Goal: Navigation & Orientation: Find specific page/section

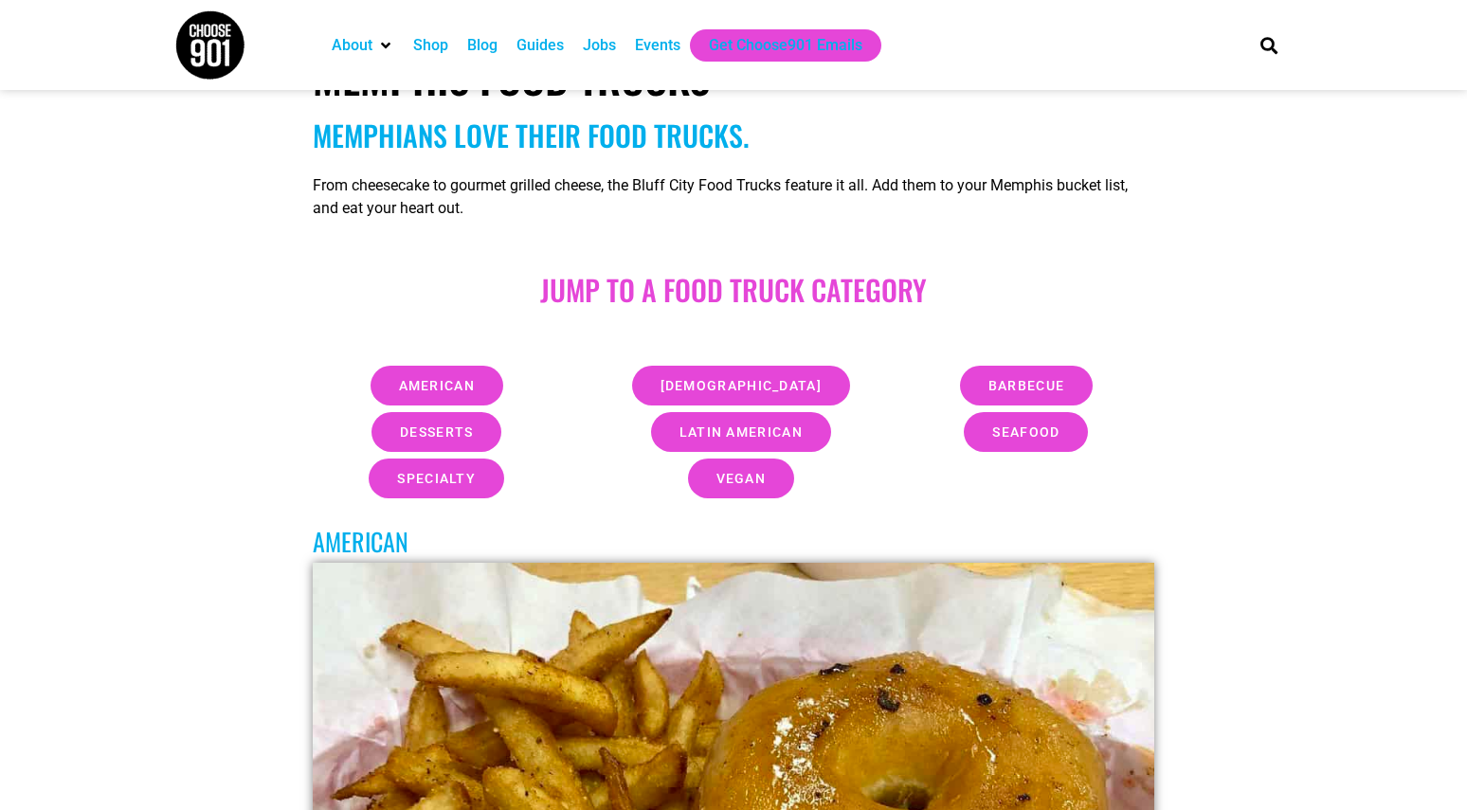
scroll to position [526, 0]
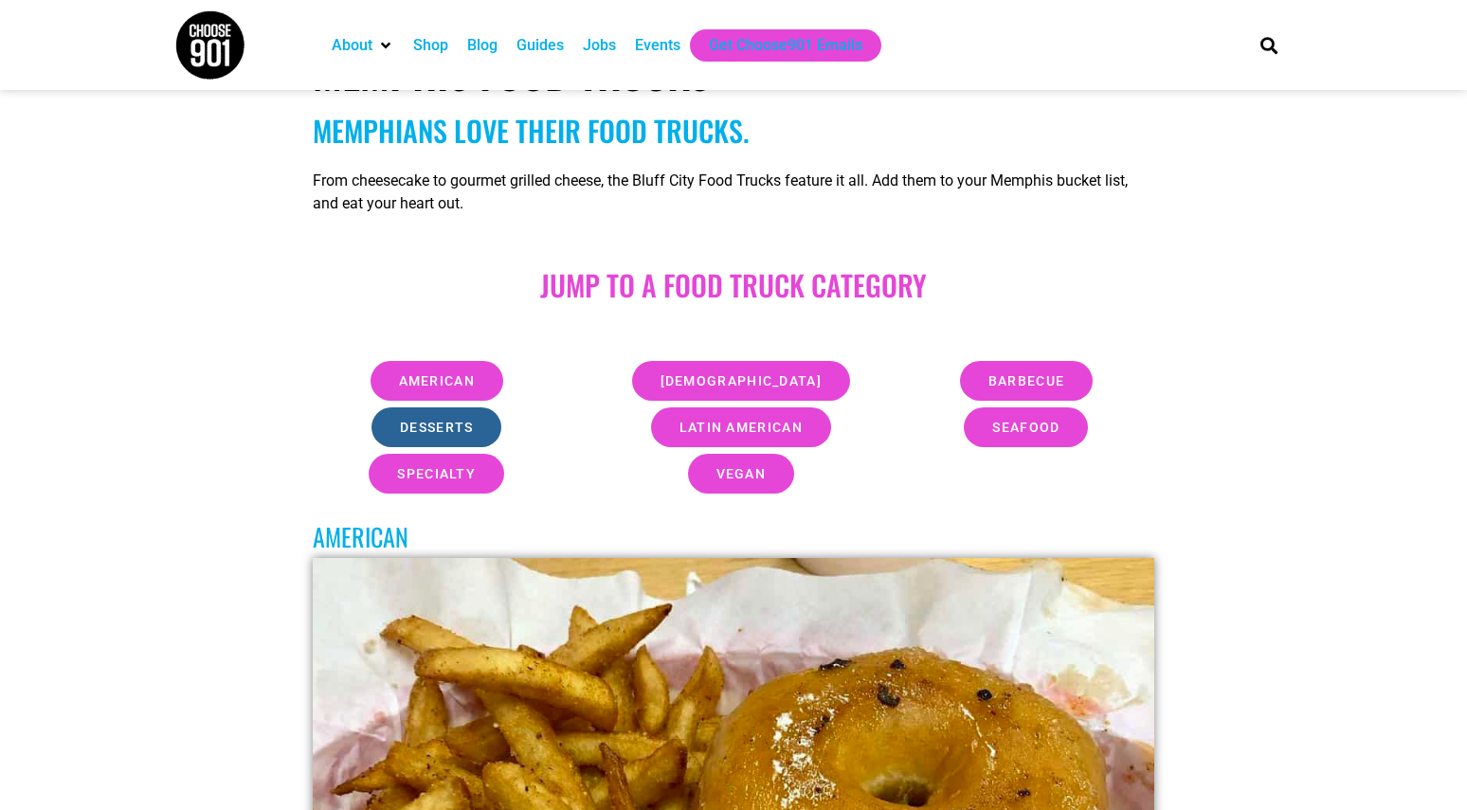
click at [436, 425] on span "desserts" at bounding box center [436, 427] width 73 height 13
click at [464, 427] on span "desserts" at bounding box center [436, 427] width 73 height 13
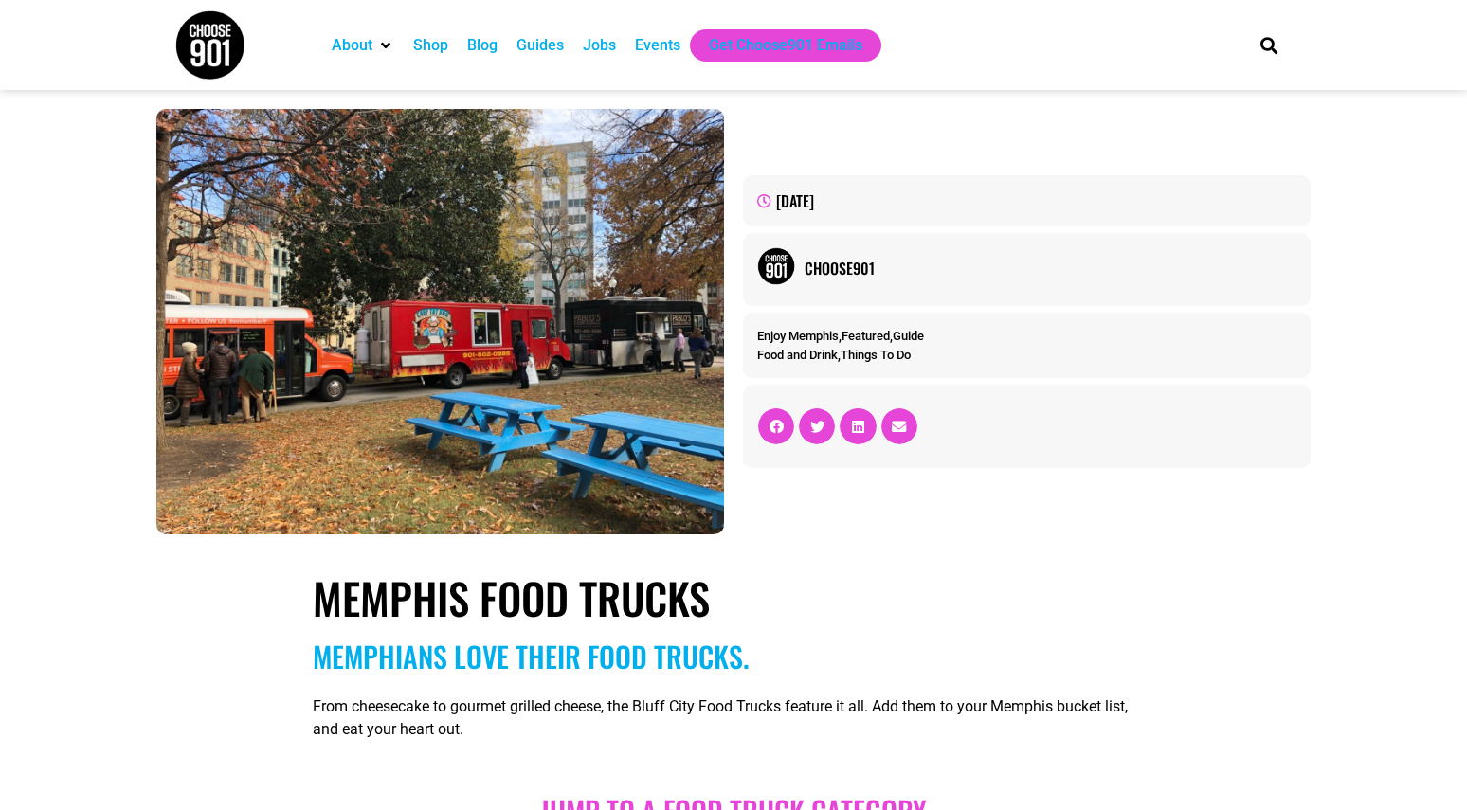
scroll to position [571, 0]
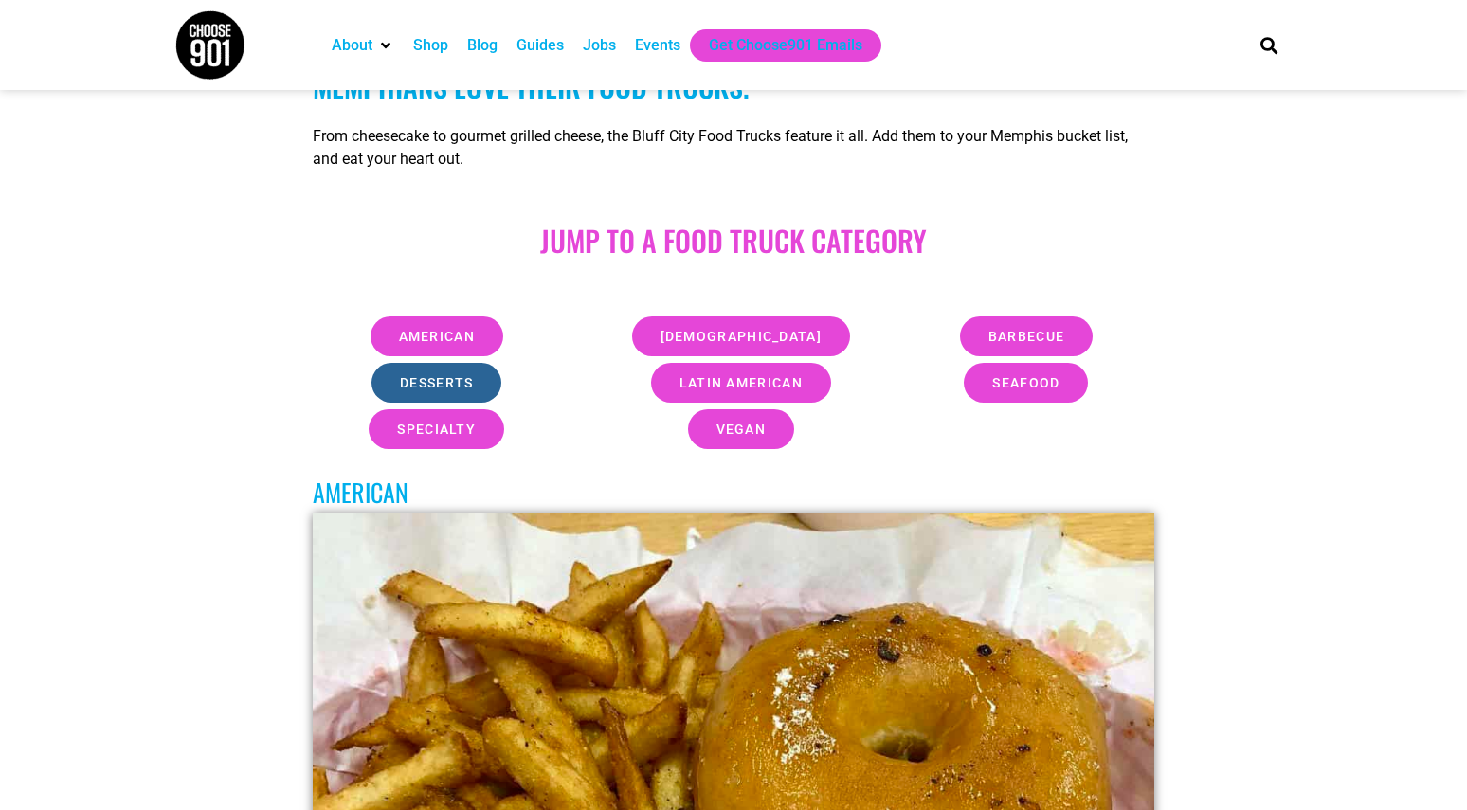
click at [459, 376] on span "desserts" at bounding box center [436, 382] width 73 height 13
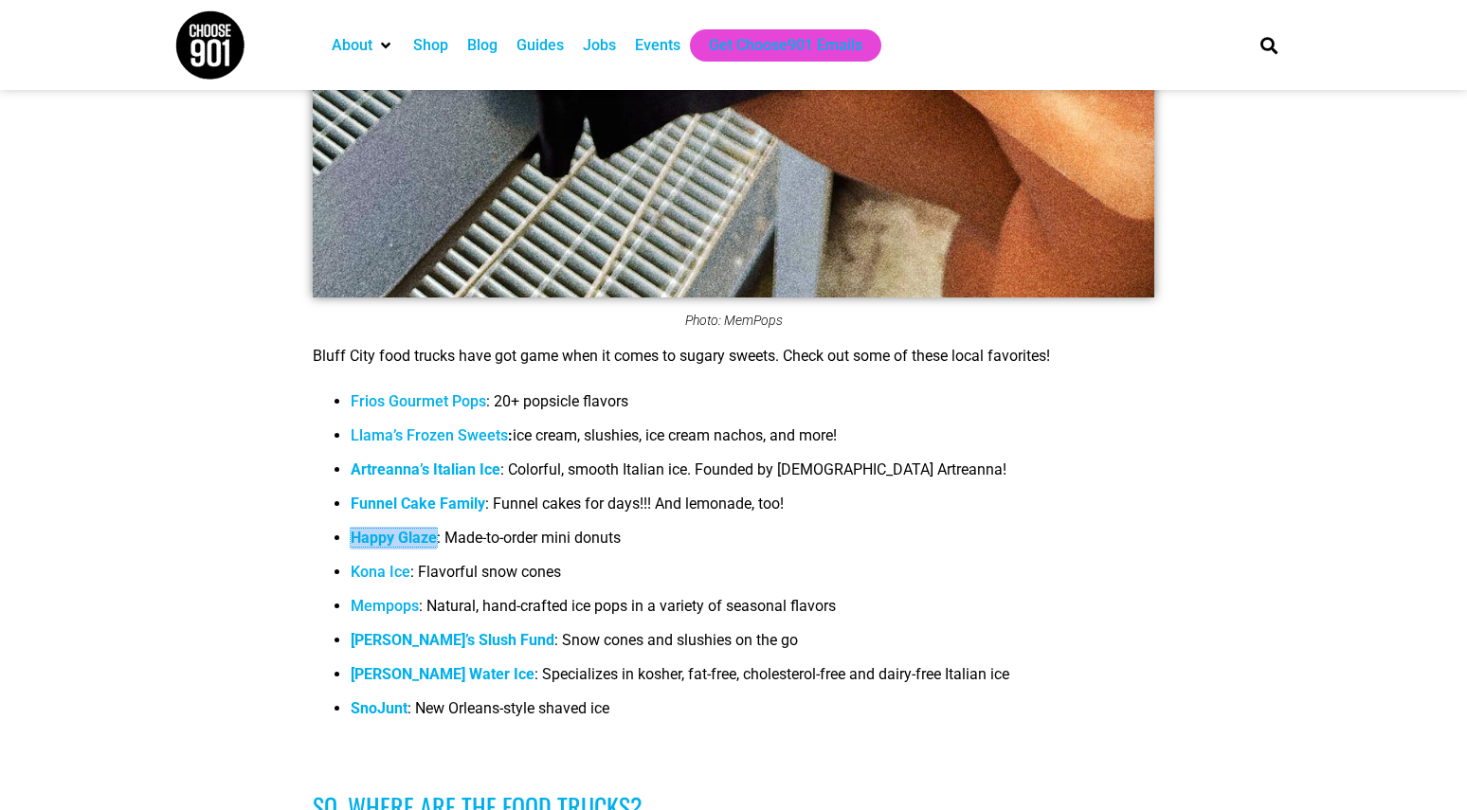
scroll to position [12900, 0]
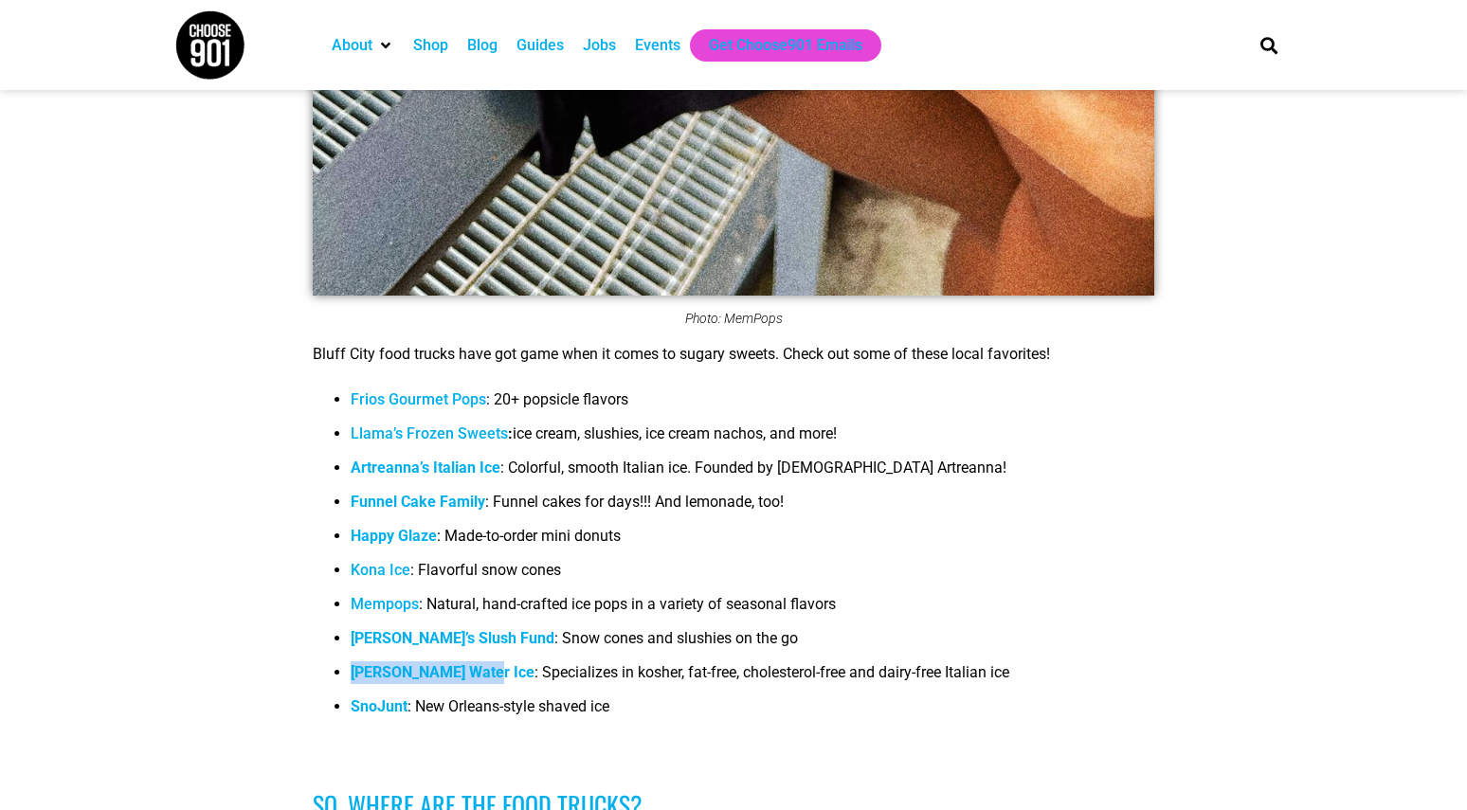
click at [465, 664] on b "[PERSON_NAME] Water Ice" at bounding box center [443, 673] width 184 height 18
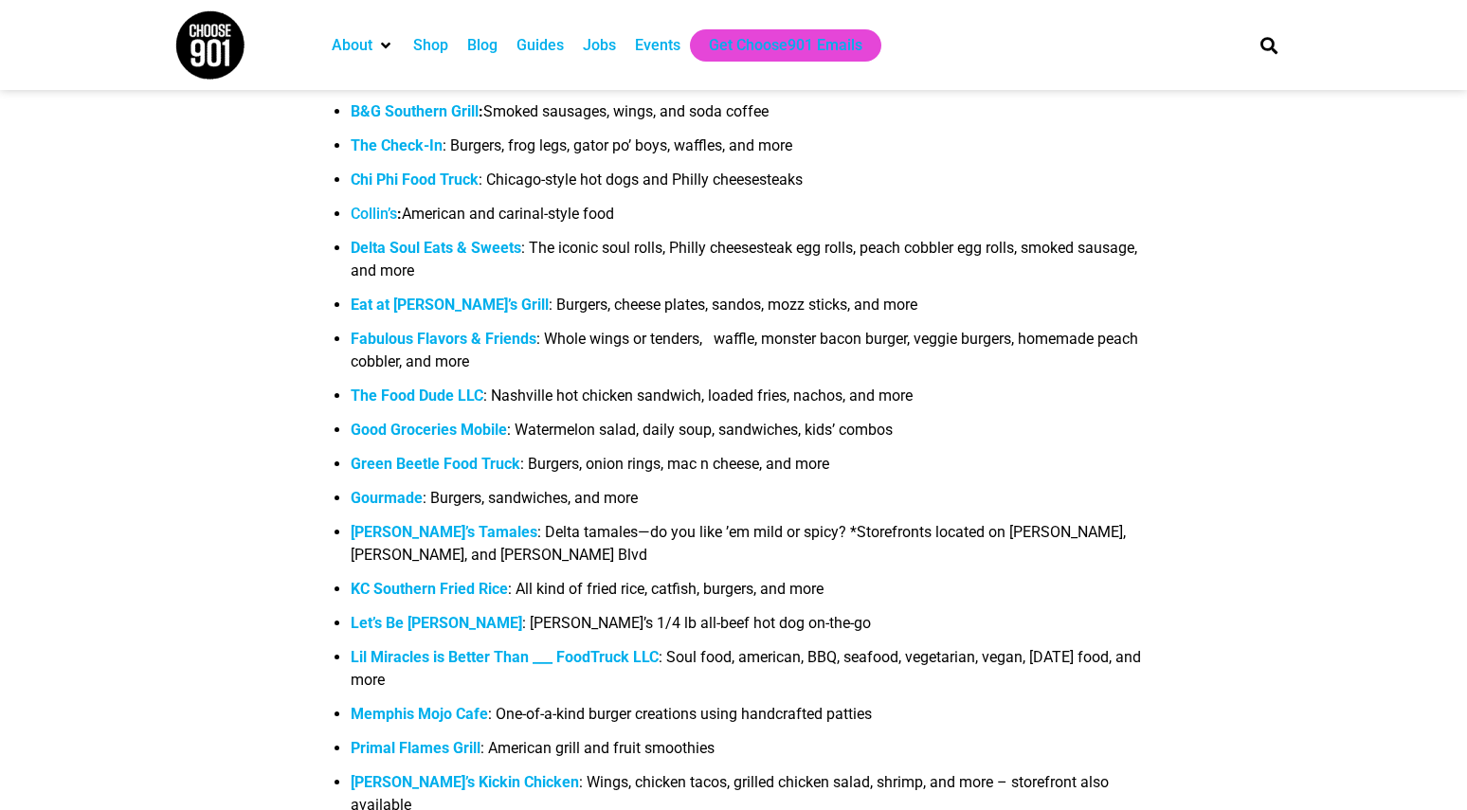
scroll to position [2066, 0]
